Goal: Information Seeking & Learning: Understand process/instructions

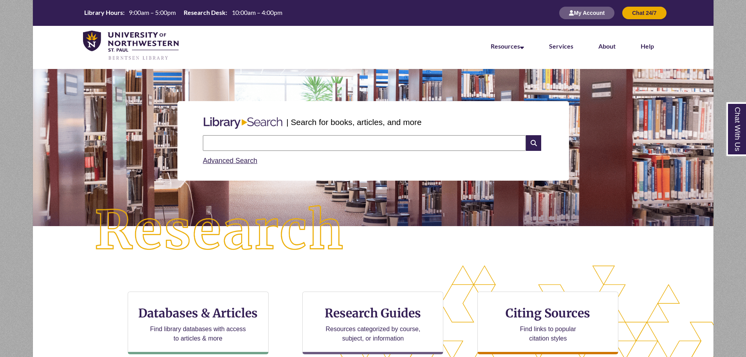
drag, startPoint x: 207, startPoint y: 25, endPoint x: 207, endPoint y: 19, distance: 5.5
click at [207, 25] on div "Library Hours: 9:00am – 5:00pm Research Desk: 10:00am – 4:00pm My Account Chat …" at bounding box center [373, 13] width 681 height 26
click at [207, 18] on link "Library Hours: 9:00am – 5:00pm Research Desk: 10:00am – 4:00pm" at bounding box center [183, 12] width 205 height 9
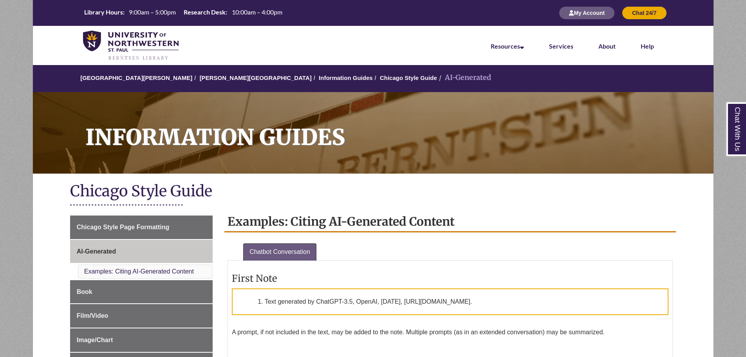
scroll to position [157, 0]
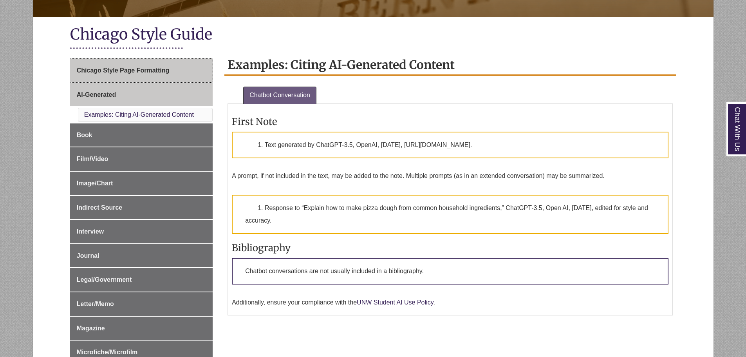
click at [124, 65] on link "Chicago Style Page Formatting" at bounding box center [141, 71] width 143 height 24
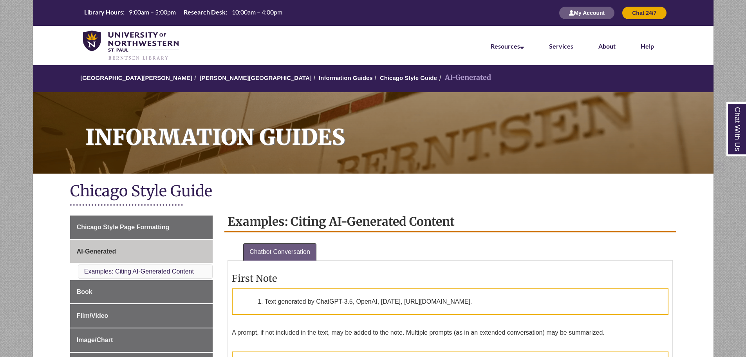
scroll to position [157, 0]
